Goal: Task Accomplishment & Management: Complete application form

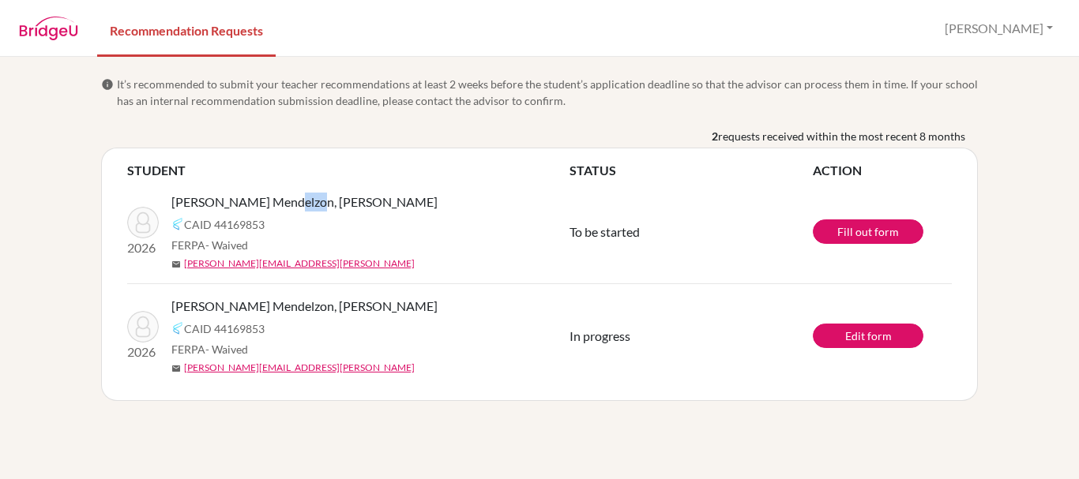
drag, startPoint x: 318, startPoint y: 206, endPoint x: 282, endPoint y: 204, distance: 35.6
click at [282, 204] on div "[PERSON_NAME] Mendelzon, [PERSON_NAME]" at bounding box center [376, 202] width 410 height 19
copy span "[PERSON_NAME]"
drag, startPoint x: 173, startPoint y: 197, endPoint x: 275, endPoint y: 198, distance: 101.9
click at [275, 198] on span "[PERSON_NAME] Mendelzon, [PERSON_NAME]" at bounding box center [304, 202] width 266 height 19
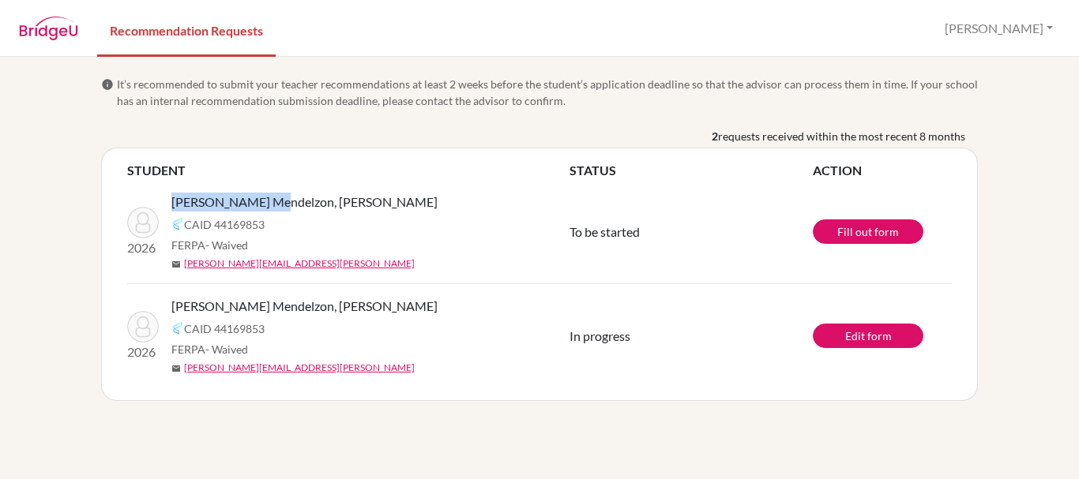
copy span "[PERSON_NAME] Mendelzon"
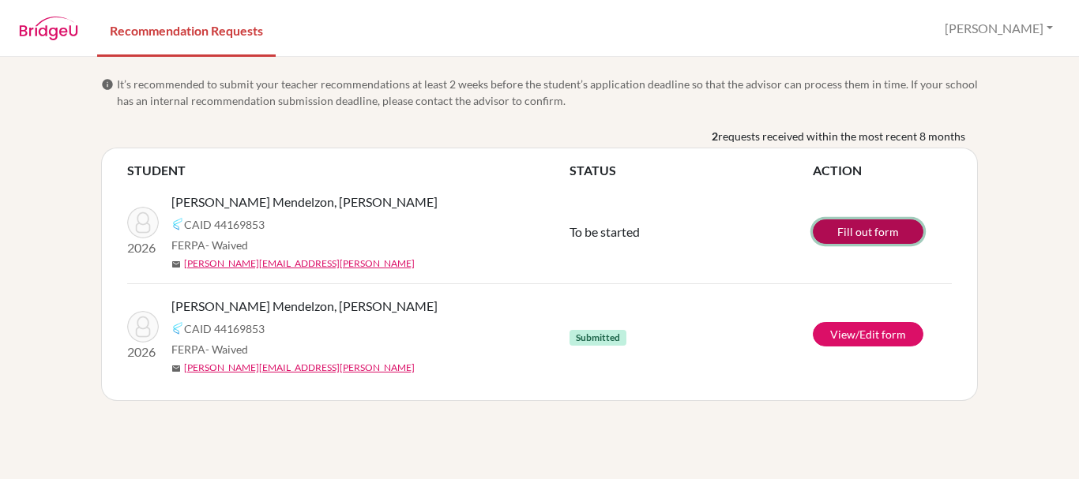
click at [884, 231] on link "Fill out form" at bounding box center [868, 232] width 111 height 24
